Goal: Task Accomplishment & Management: Use online tool/utility

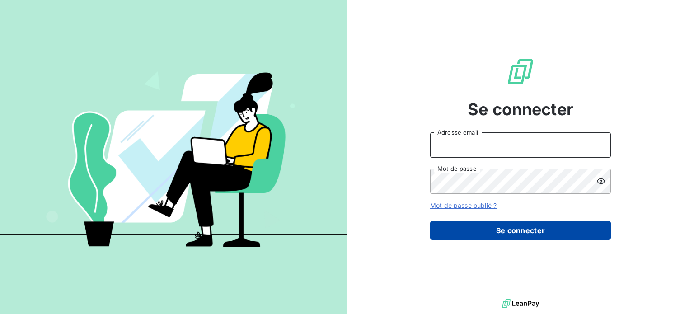
type input "[PERSON_NAME][EMAIL_ADDRESS][PERSON_NAME][DOMAIN_NAME]"
click at [502, 230] on button "Se connecter" at bounding box center [520, 230] width 181 height 19
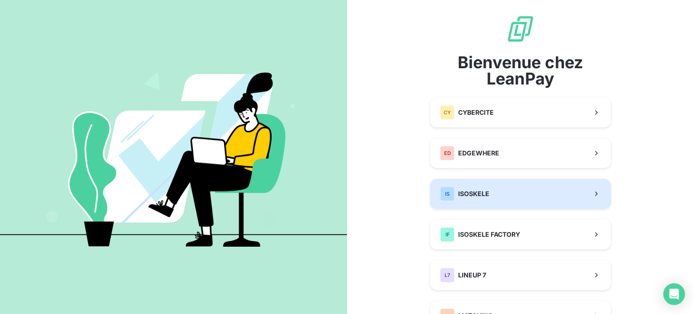
click at [513, 186] on button "IS ISOSKELE" at bounding box center [520, 194] width 181 height 30
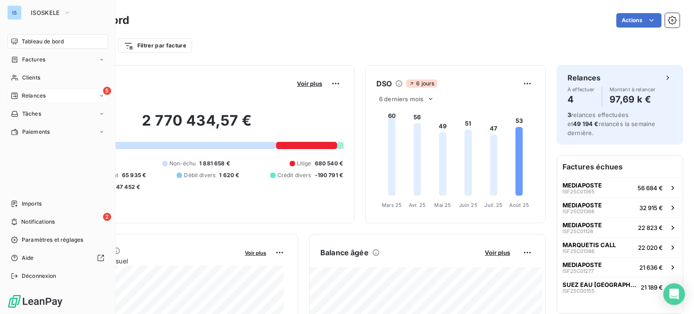
click at [19, 94] on div "Relances" at bounding box center [28, 96] width 35 height 8
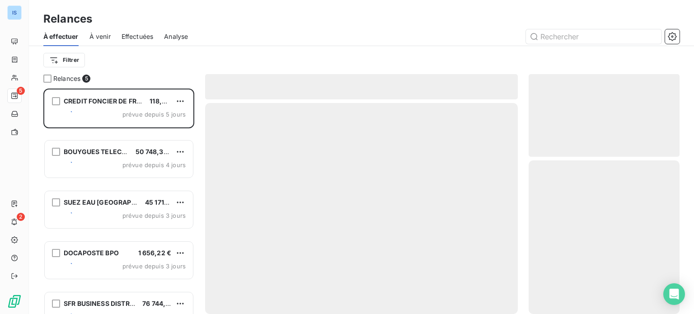
scroll to position [219, 144]
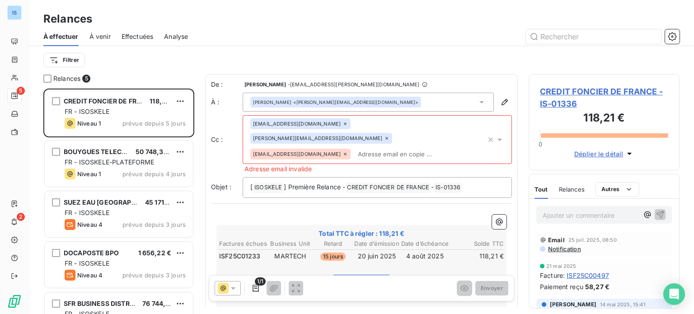
click at [198, 233] on div "Relances 5 CREDIT FONCIER DE FRANCE 118,21 € FR - ISOSKELE Niveau 1 prévue depu…" at bounding box center [361, 194] width 665 height 240
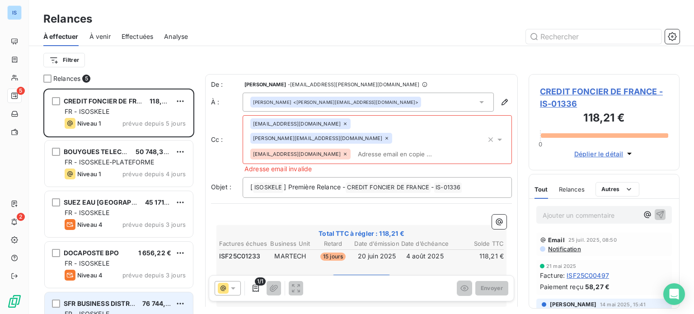
click at [140, 301] on div "SFR BUSINESS DISTRIBUTION 76 744,80 €" at bounding box center [125, 303] width 121 height 8
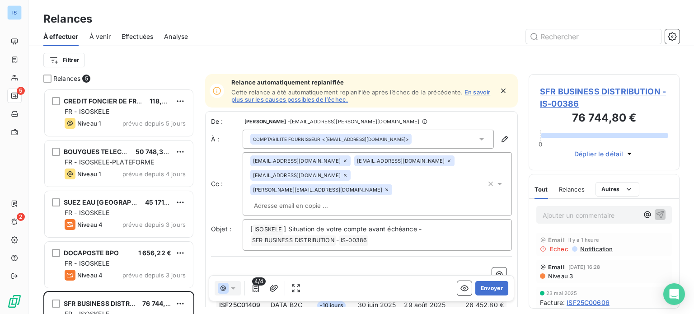
click at [378, 140] on div "COMPTABILITE FOURNISSEUR <comptafour@sfr.com>" at bounding box center [367, 139] width 251 height 19
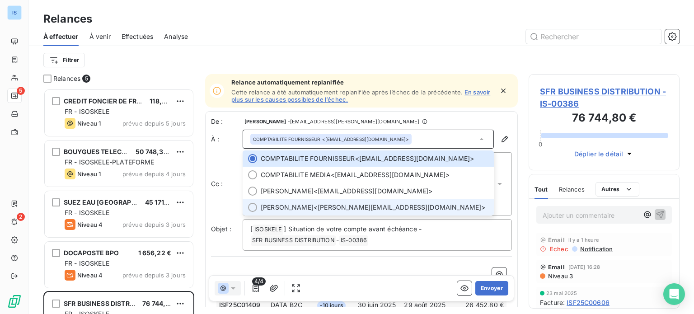
click at [361, 212] on li "Stéphanie BOISSIERES <stephanie.boissieres@sfr.com>" at bounding box center [367, 207] width 251 height 16
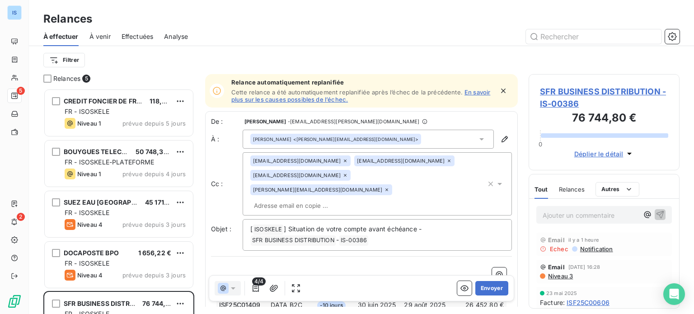
click at [389, 187] on icon at bounding box center [386, 189] width 5 height 5
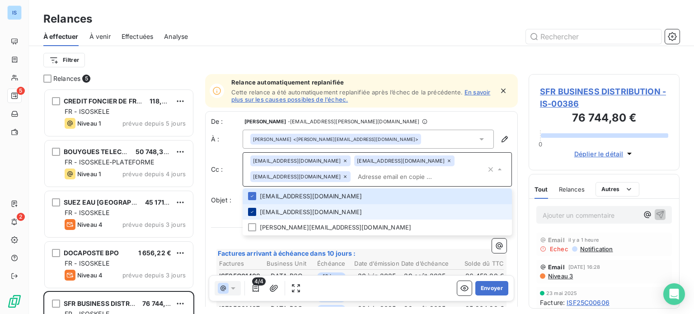
click at [252, 212] on icon at bounding box center [251, 211] width 5 height 5
click at [518, 218] on div "Relances 5 CREDIT FONCIER DE FRANCE 118,21 € FR - ISOSKELE Niveau 1 prévue depu…" at bounding box center [361, 194] width 665 height 240
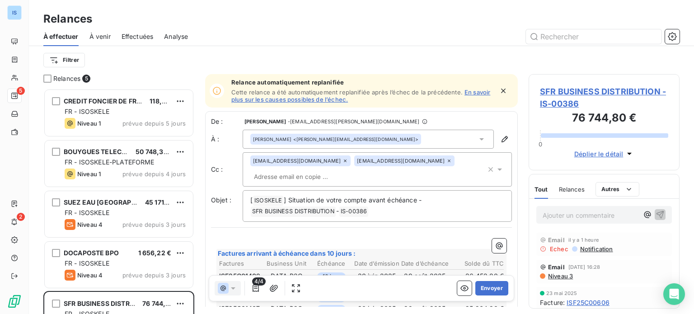
click at [518, 220] on div "Relances 5 CREDIT FONCIER DE FRANCE 118,21 € FR - ISOSKELE Niveau 1 prévue depu…" at bounding box center [361, 194] width 665 height 240
click at [491, 285] on button "Envoyer" at bounding box center [491, 288] width 33 height 14
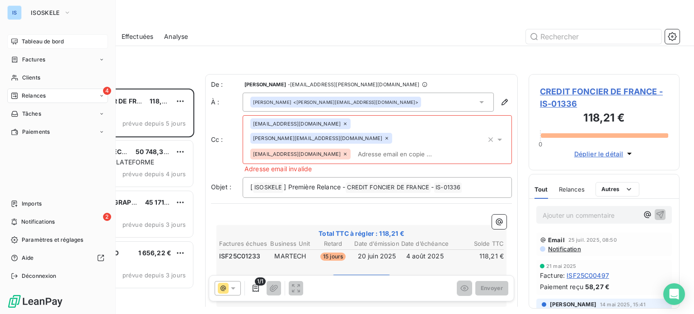
click at [47, 41] on span "Tableau de bord" at bounding box center [43, 41] width 42 height 8
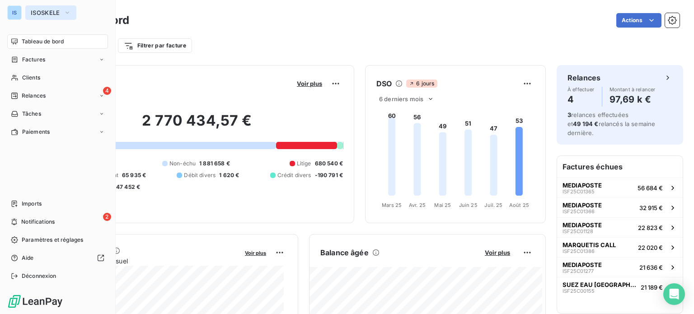
click at [56, 9] on span "ISOSKELE" at bounding box center [45, 12] width 29 height 7
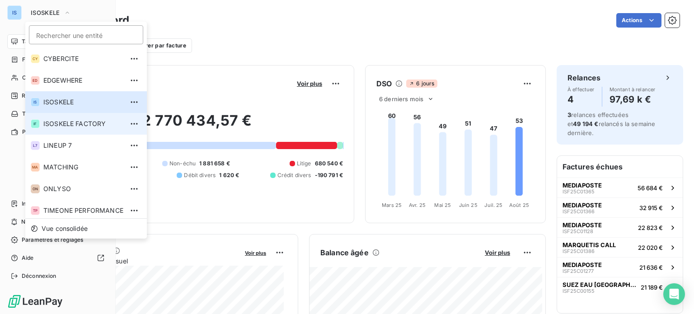
click at [67, 121] on span "ISOSKELE FACTORY" at bounding box center [83, 123] width 80 height 9
